Goal: Communication & Community: Answer question/provide support

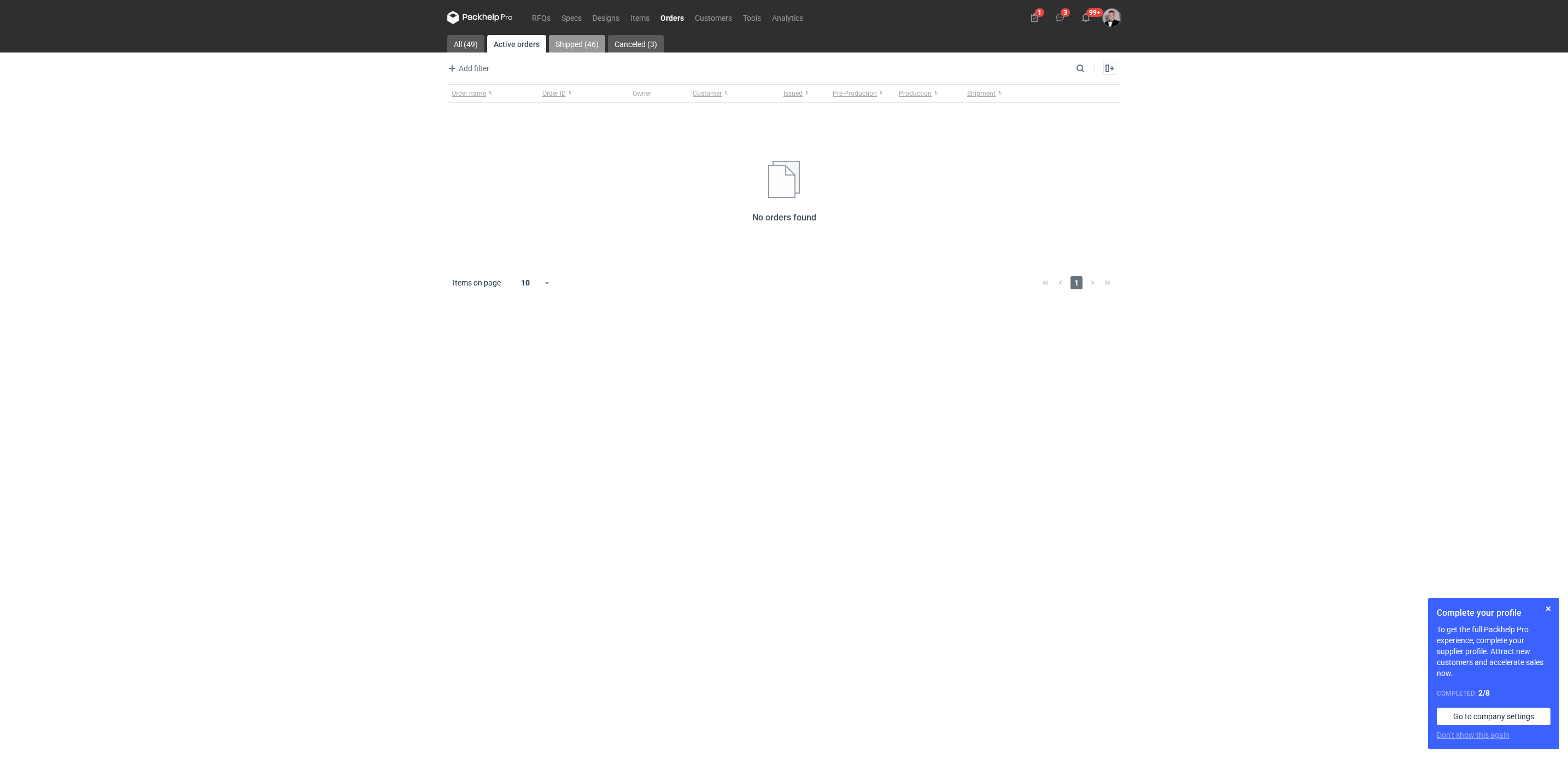
click at [591, 35] on link "Shipped (46)" at bounding box center [576, 44] width 56 height 18
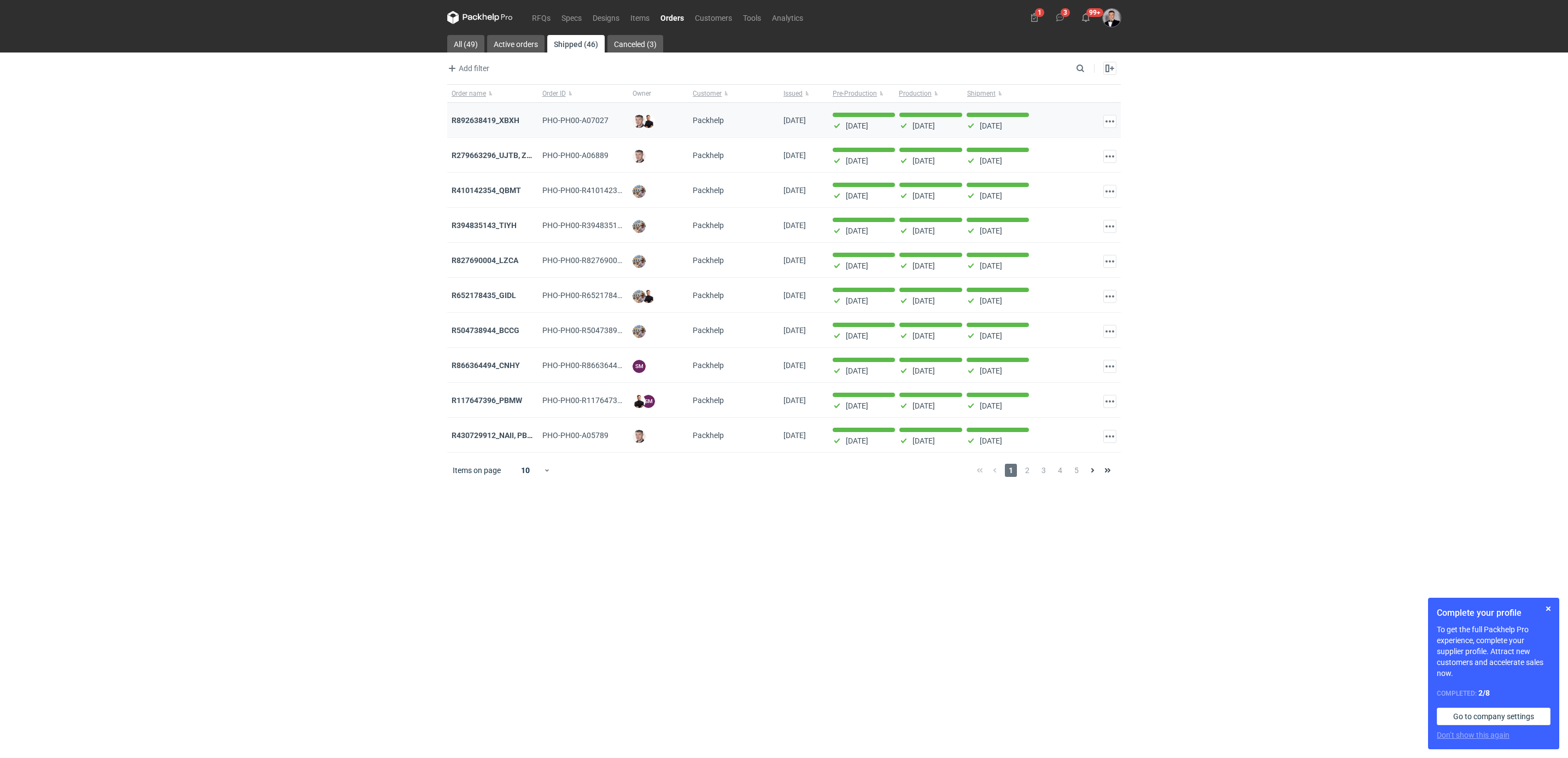
click at [503, 113] on div "R892638419_XBXH" at bounding box center [492, 121] width 91 height 35
click at [500, 122] on strong "R892638419_XBXH" at bounding box center [485, 120] width 68 height 8
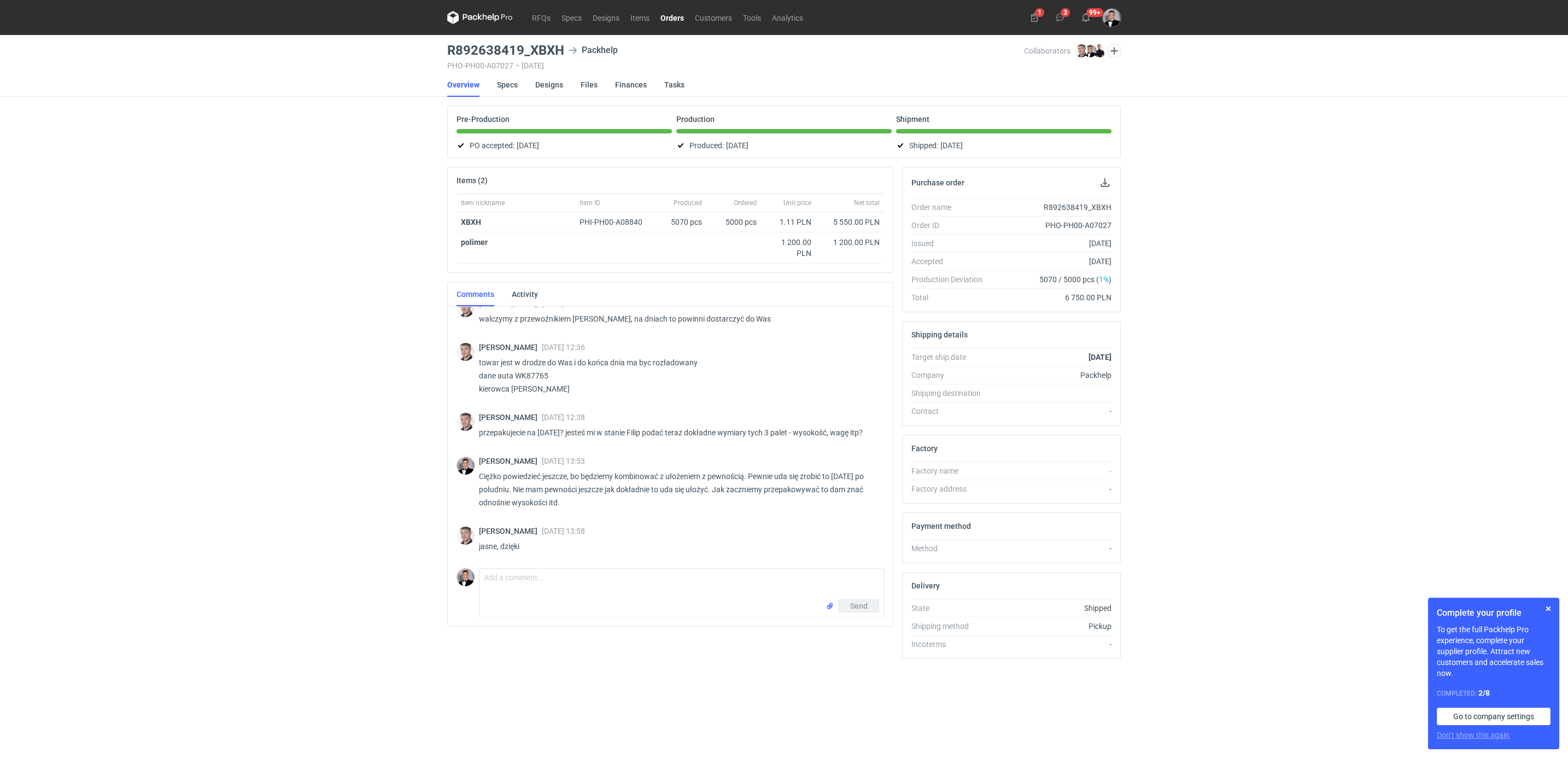
scroll to position [764, 0]
click at [655, 584] on textarea "Comment message" at bounding box center [681, 584] width 404 height 30
click at [750, 584] on textarea "Dojechały do nas te palety. Do południa powinny być przełożone. Da" at bounding box center [681, 584] width 404 height 30
type textarea "Dojechały do nas te palety. Do południa powinny być przełożone."
click at [855, 601] on button "Send" at bounding box center [859, 606] width 40 height 13
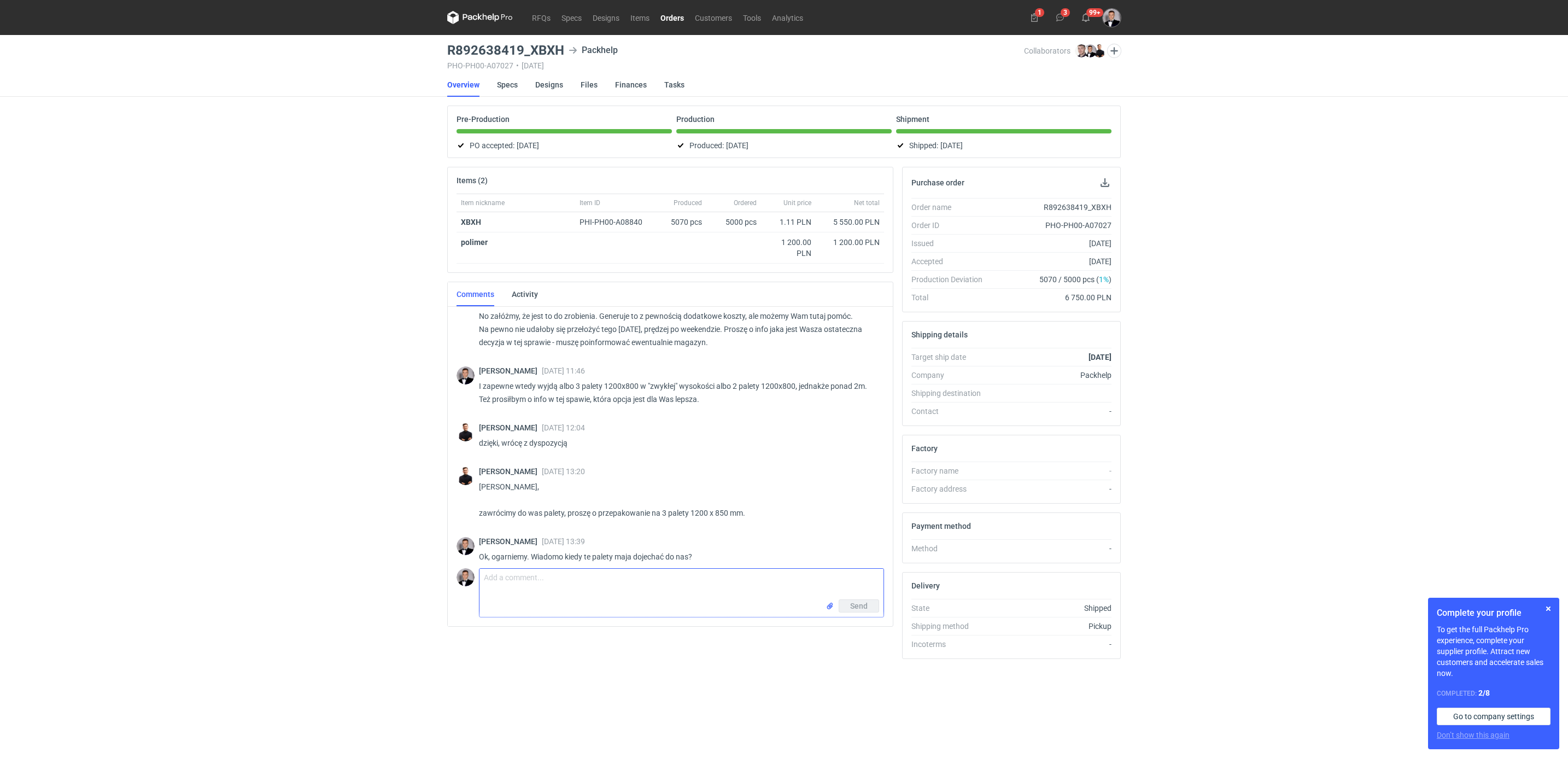
scroll to position [985, 0]
